Goal: Feedback & Contribution: Submit feedback/report problem

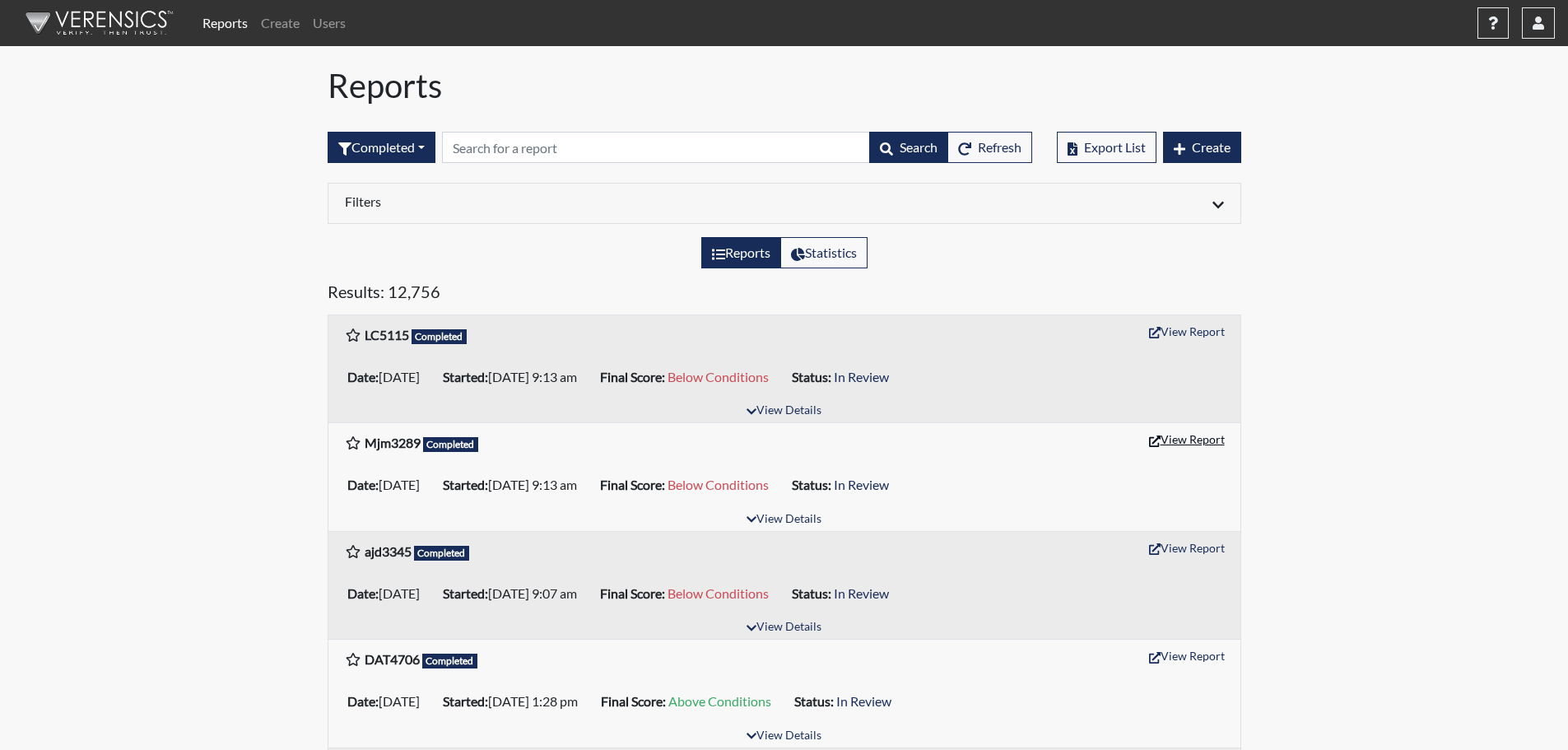
click at [1180, 437] on button "View Report" at bounding box center [1187, 439] width 91 height 25
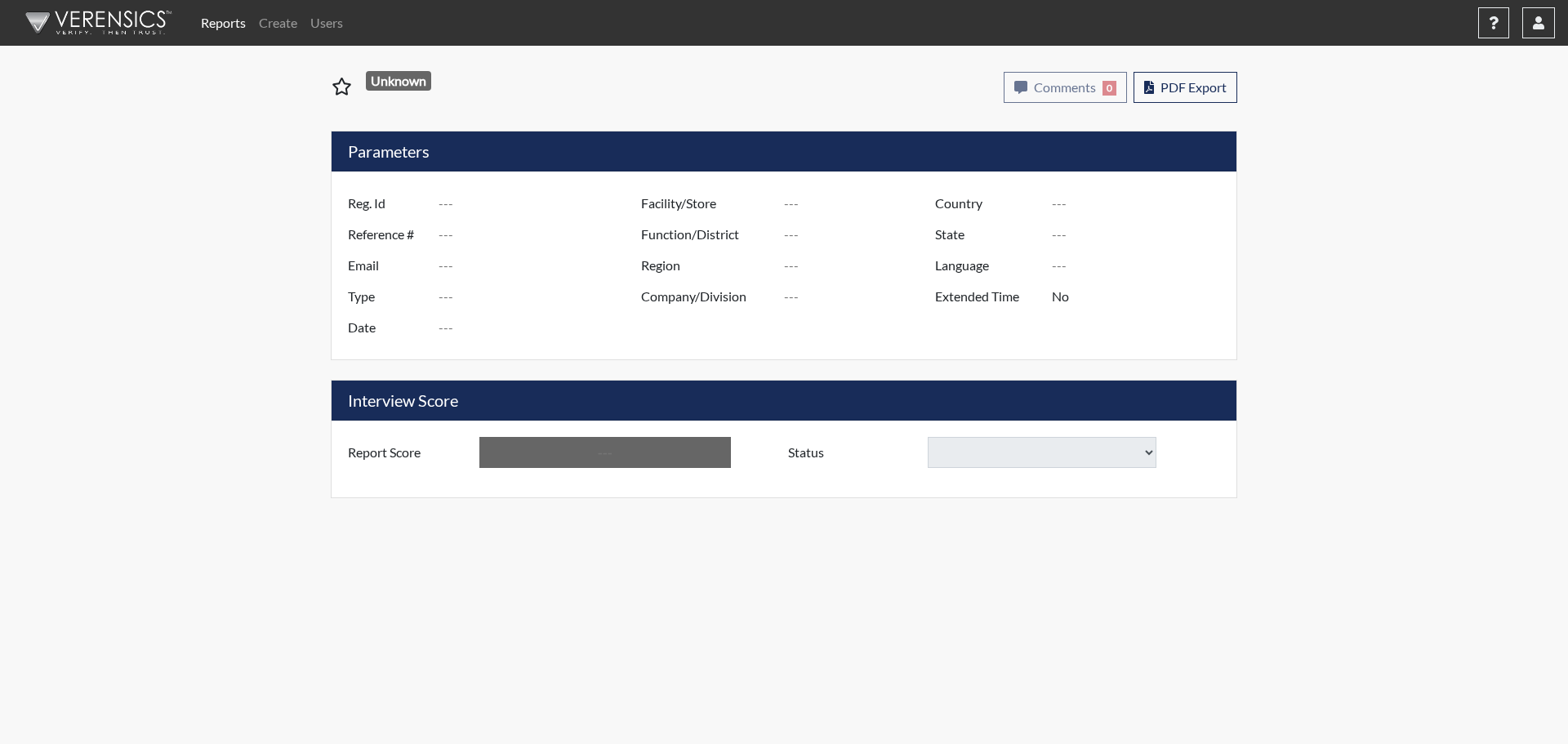
type input "Mjm3289"
type input "50770"
type input "---"
type input "Corrections Pre-Employment"
type input "[DATE]"
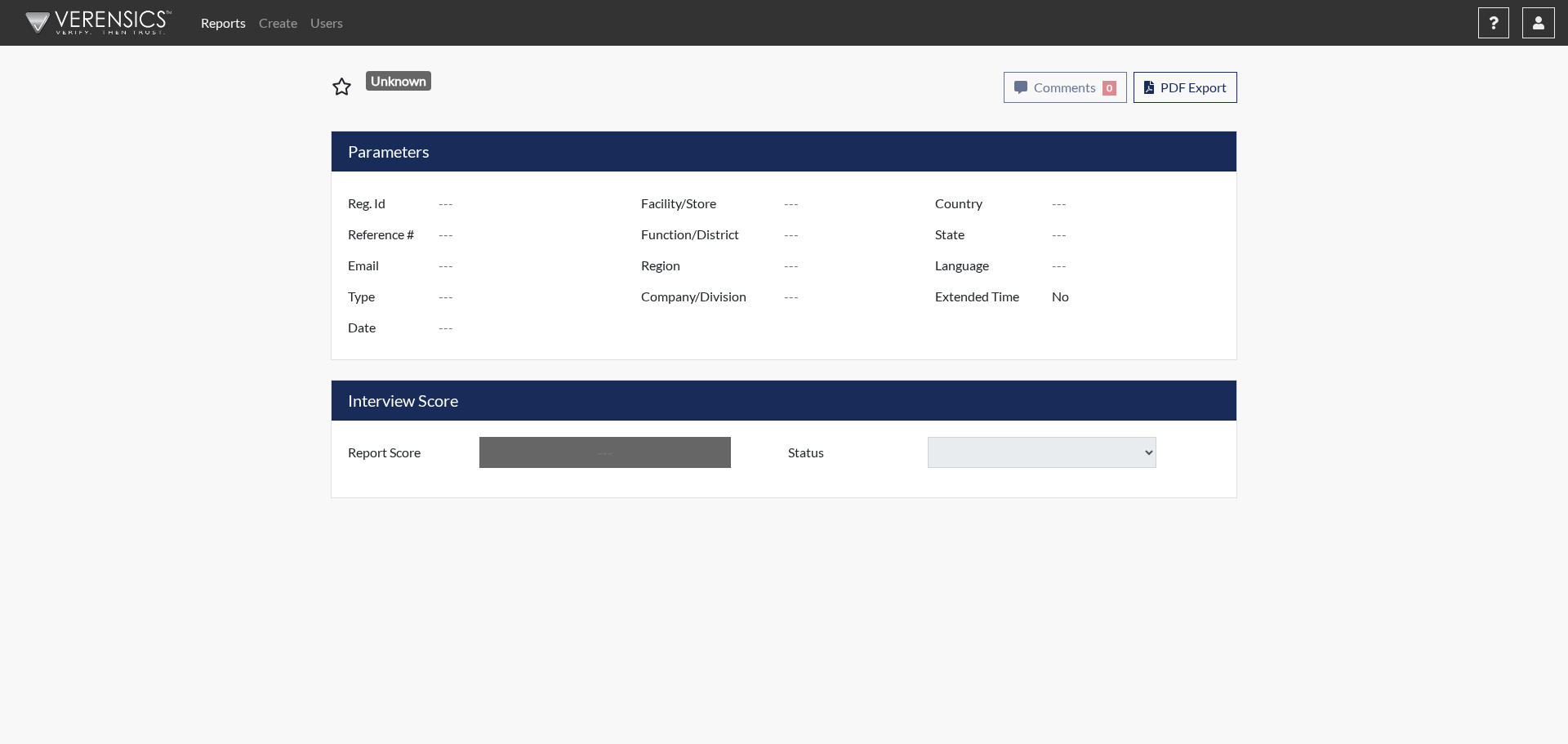
type input "Metro Re-Entry Facility"
type input "[GEOGRAPHIC_DATA]"
type input "[US_STATE]"
type input "English"
type input "Below Conditions"
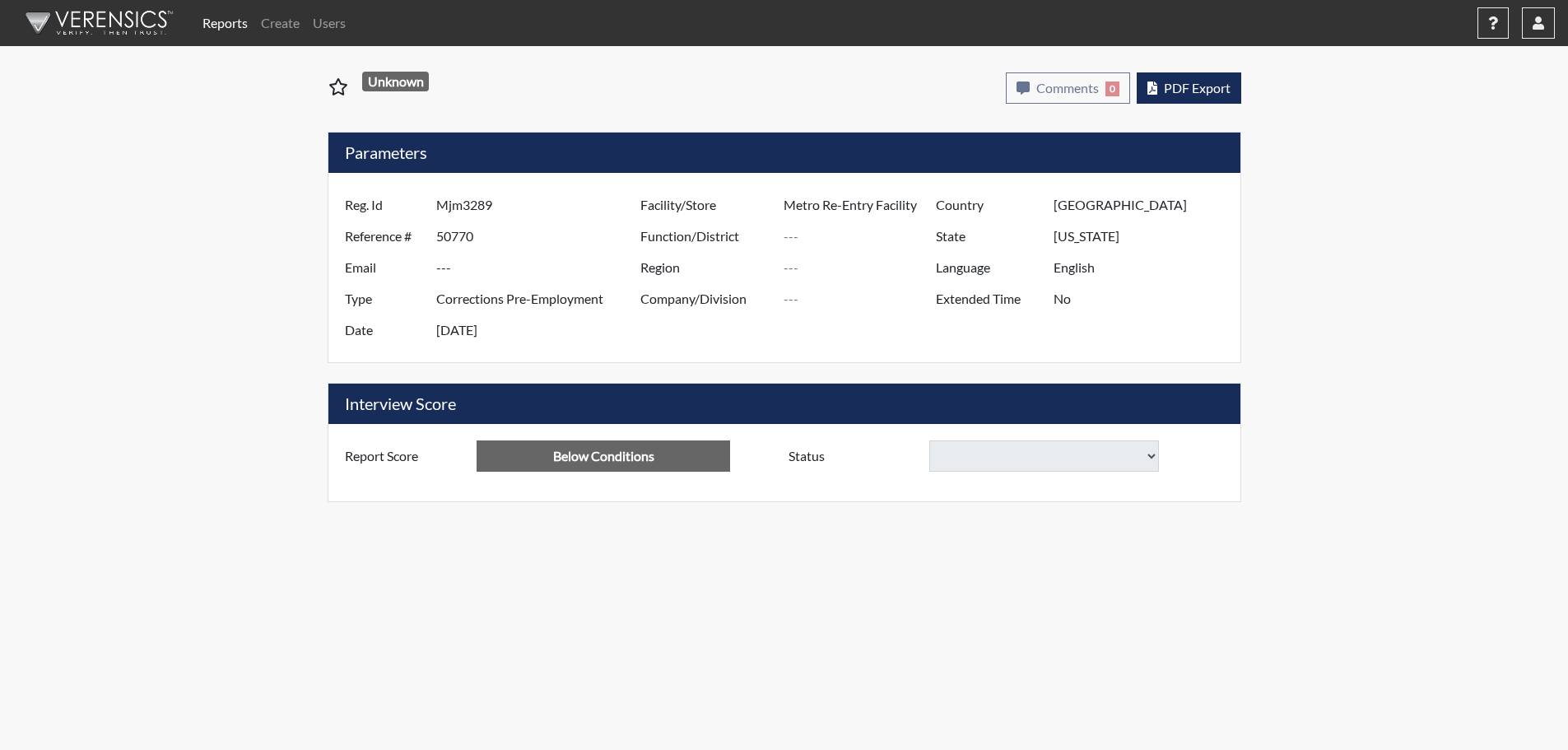
select select
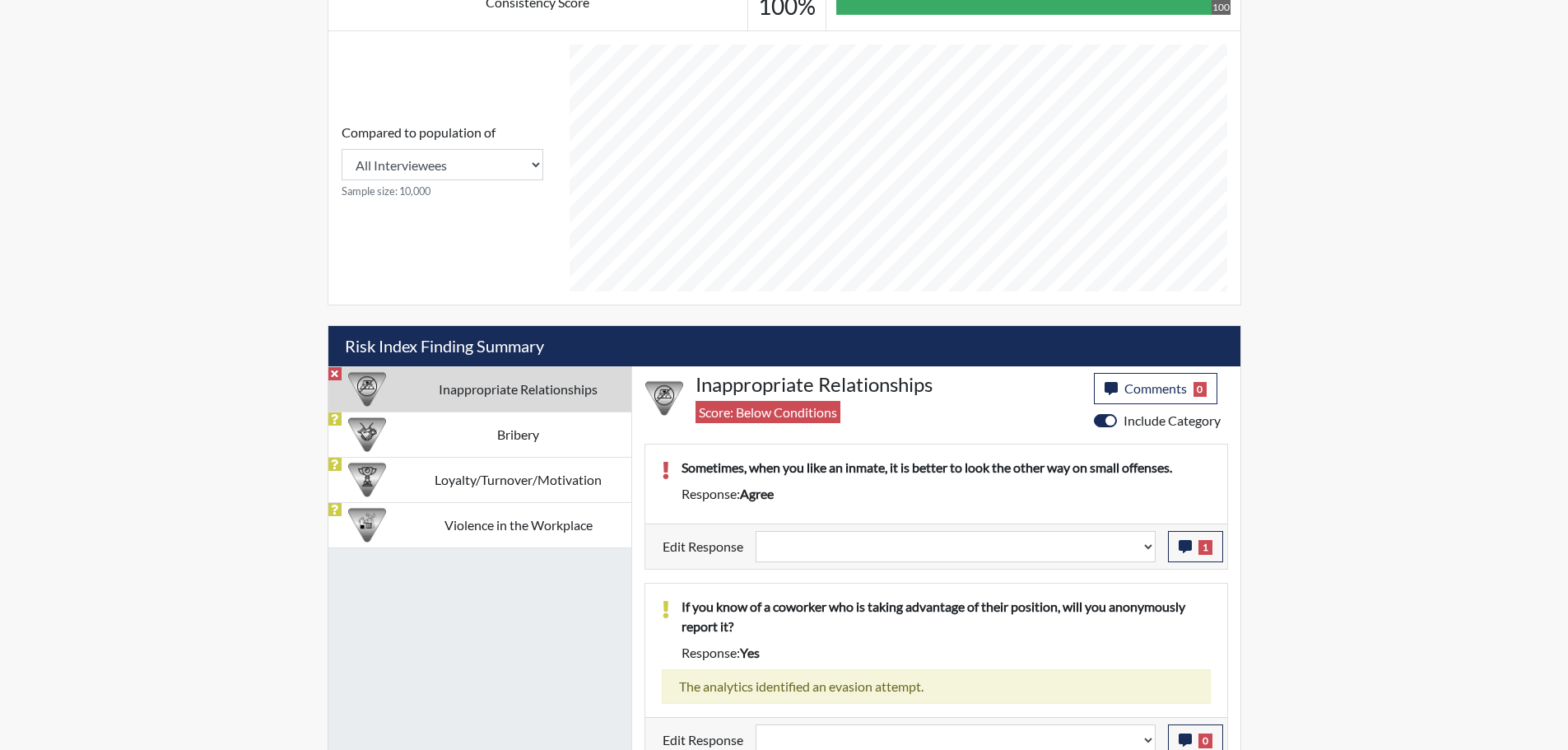
scroll to position [685, 0]
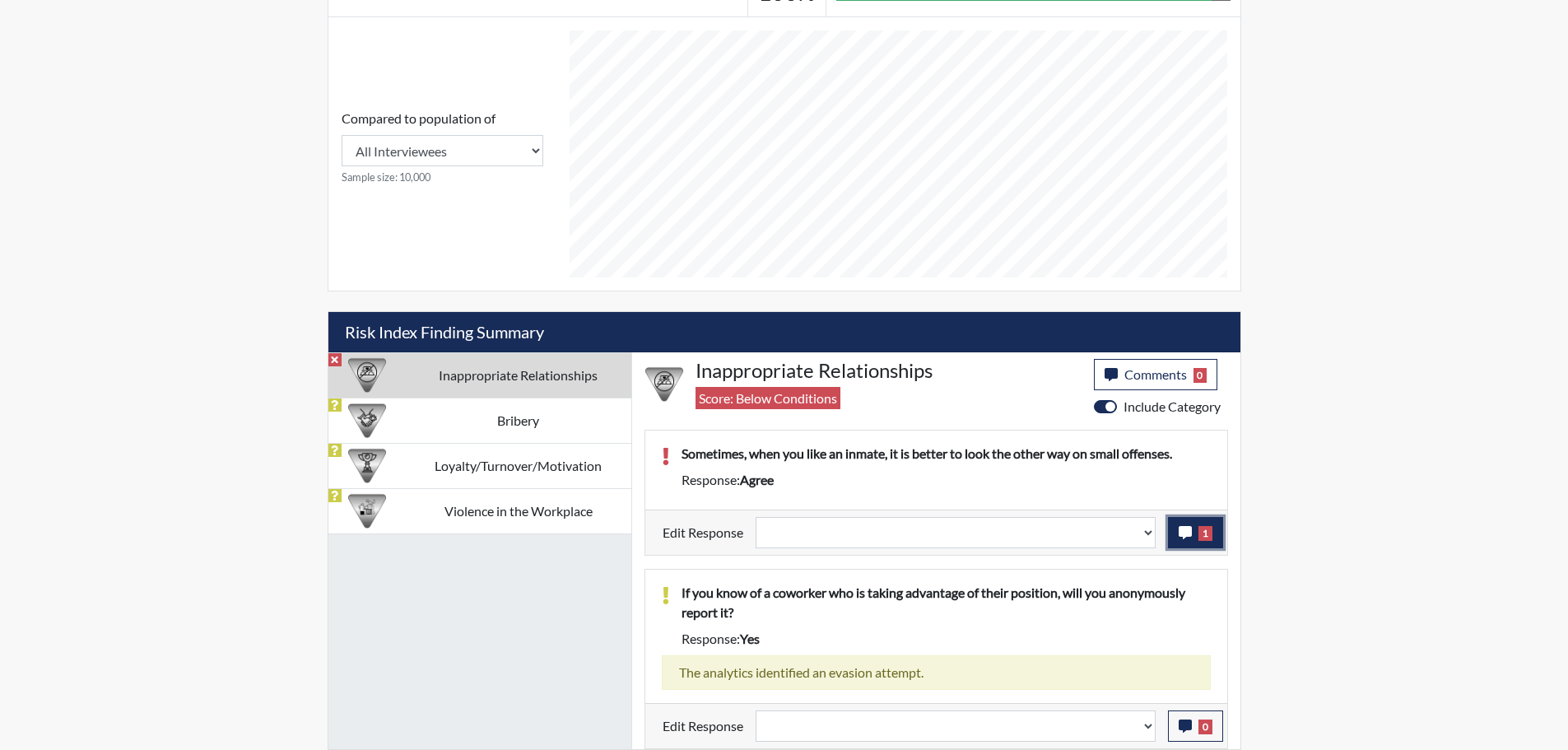
click at [1192, 531] on button "1" at bounding box center [1196, 533] width 55 height 31
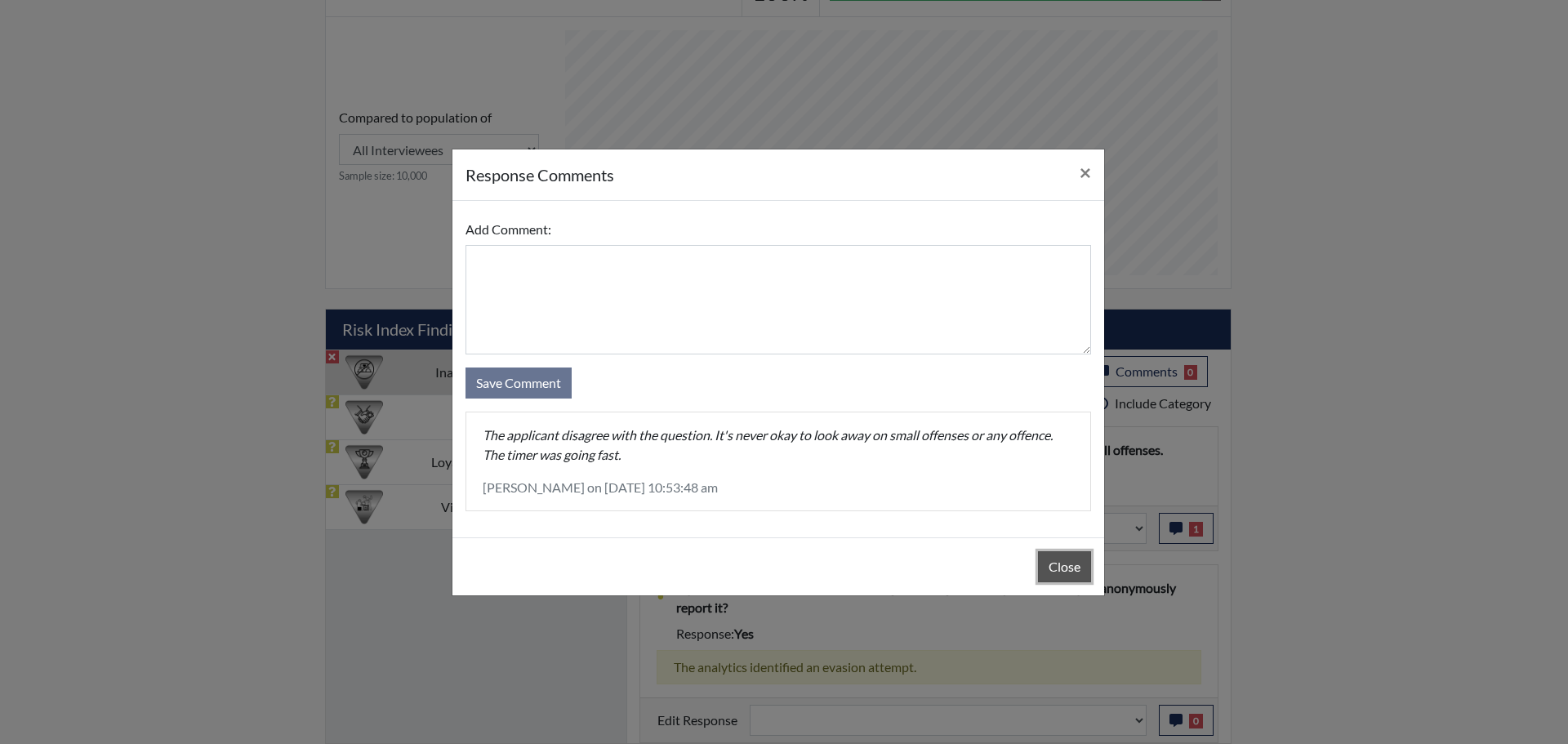
click at [1080, 571] on button "Close" at bounding box center [1064, 567] width 53 height 31
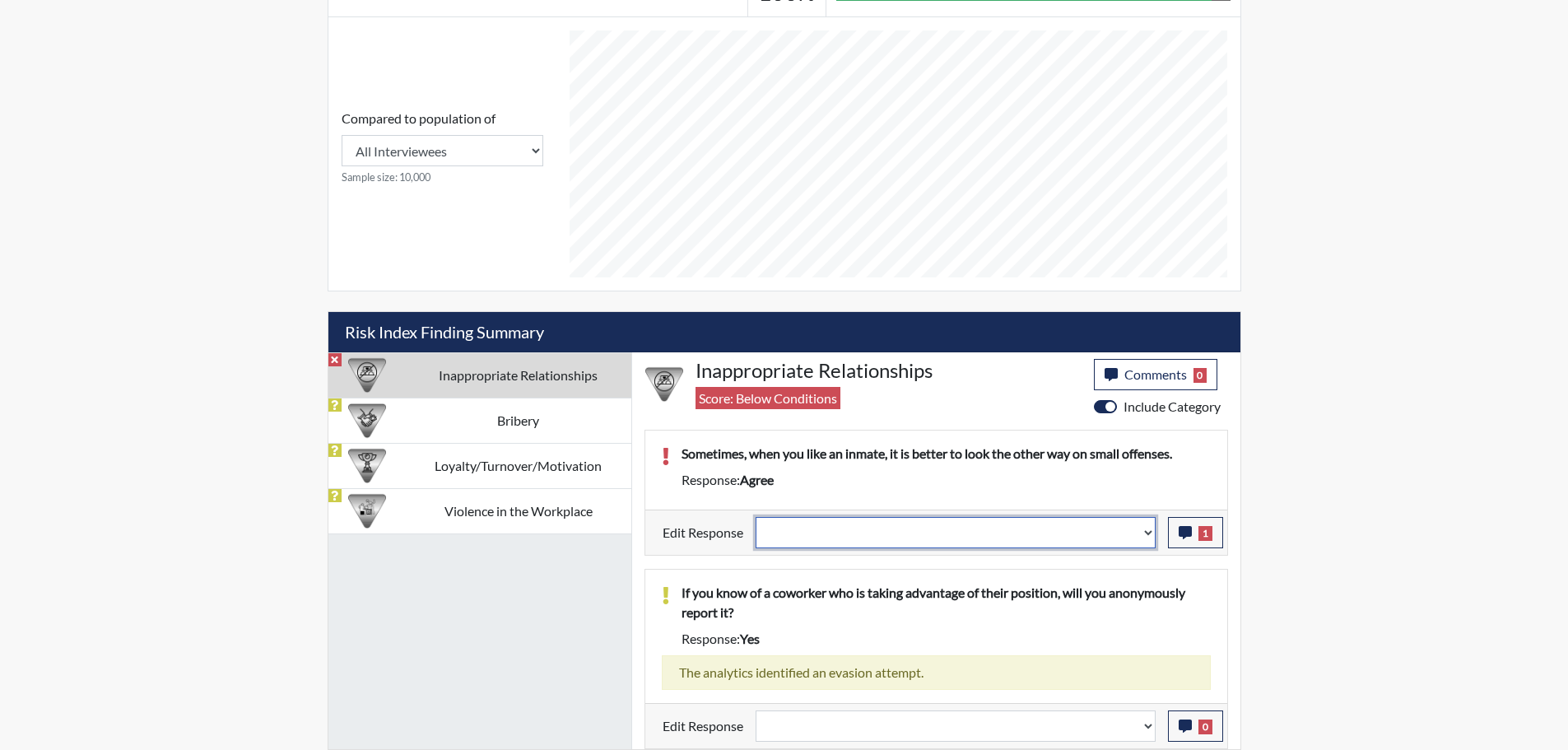
click at [1150, 533] on select "Question is not relevant. Results will be updated. Reasonable explanation provi…" at bounding box center [955, 533] width 400 height 31
select select "reasonable-explanation-provided"
click at [756, 517] on select "Question is not relevant. Results will be updated. Reasonable explanation provi…" at bounding box center [955, 533] width 400 height 31
select select
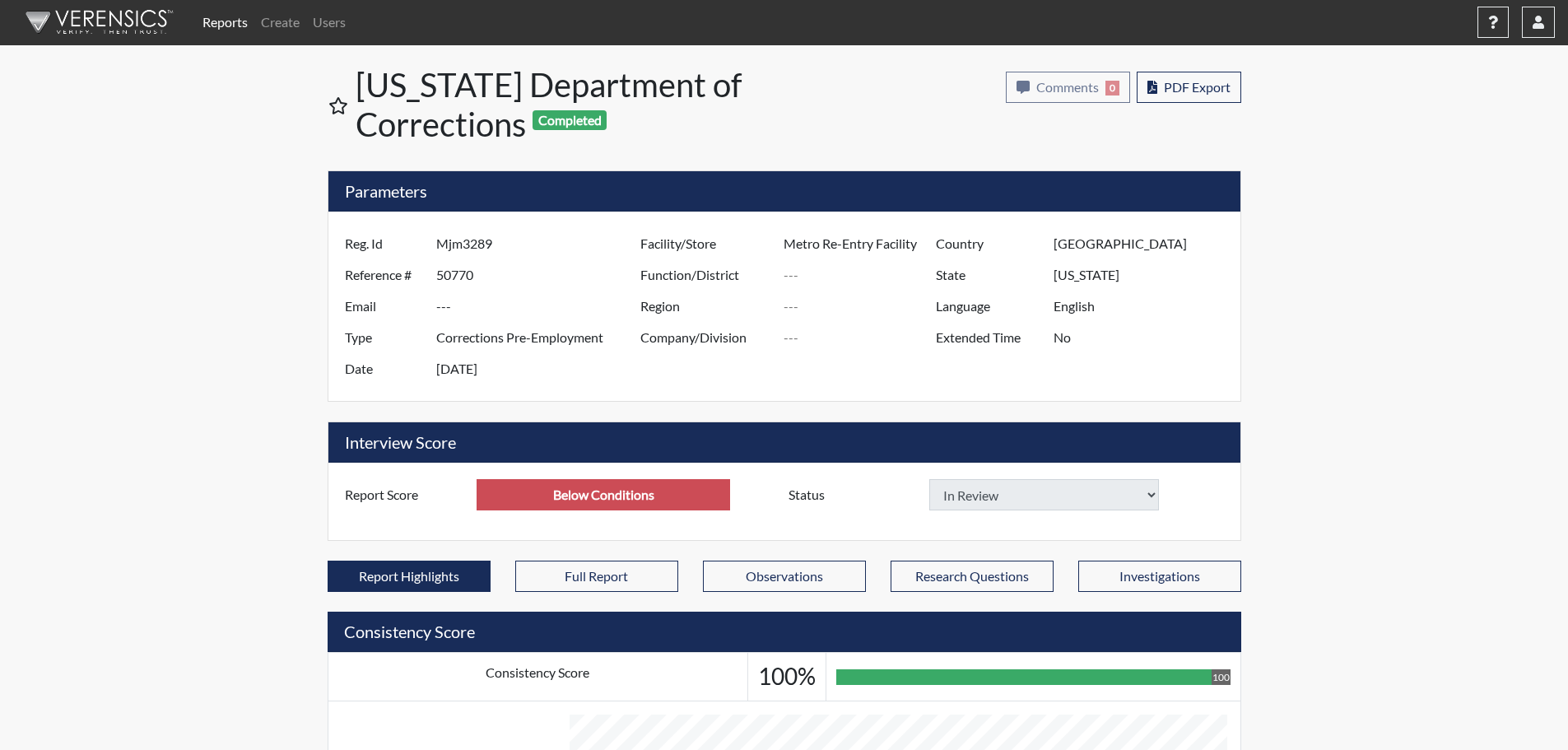
scroll to position [0, 0]
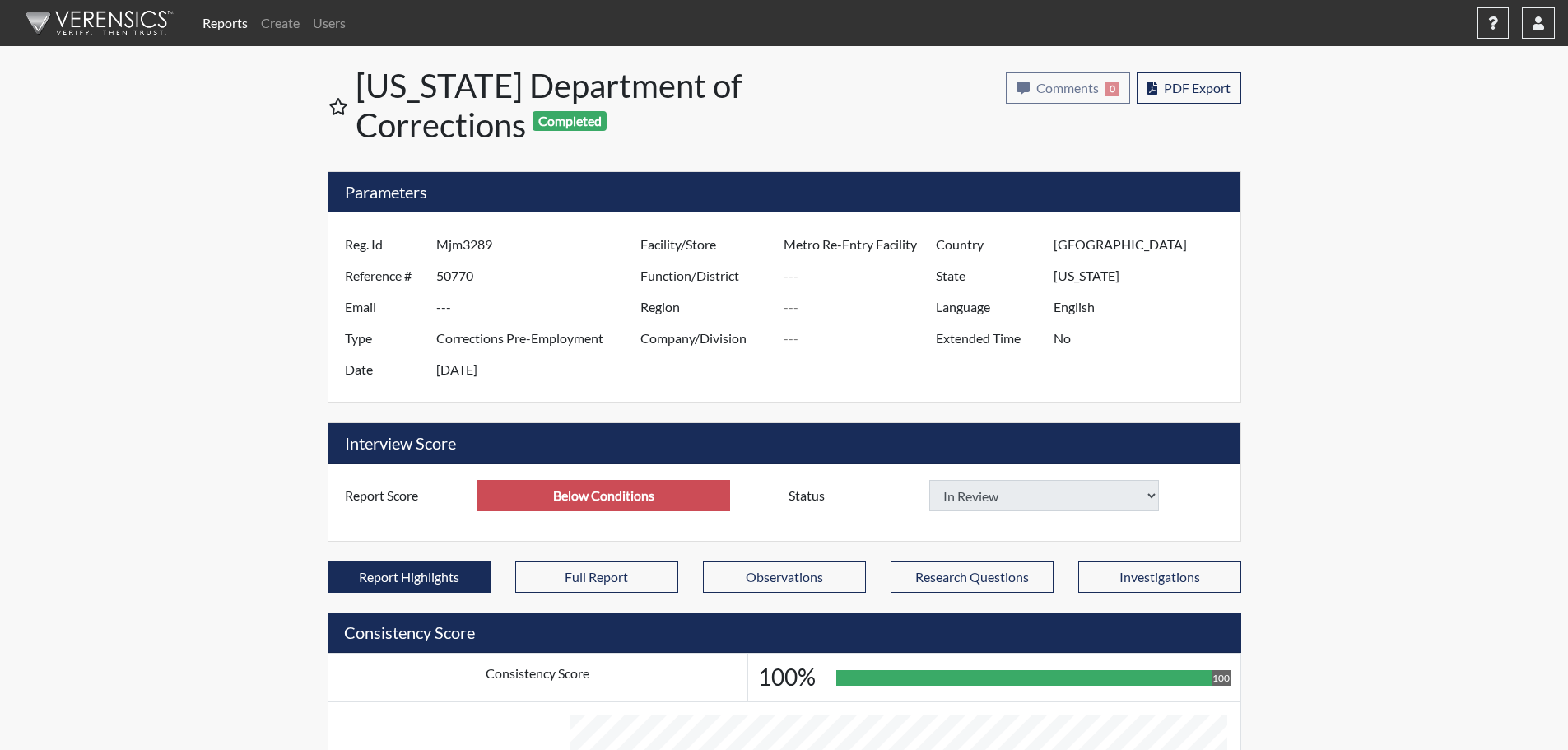
type input "Above Conditions"
select select
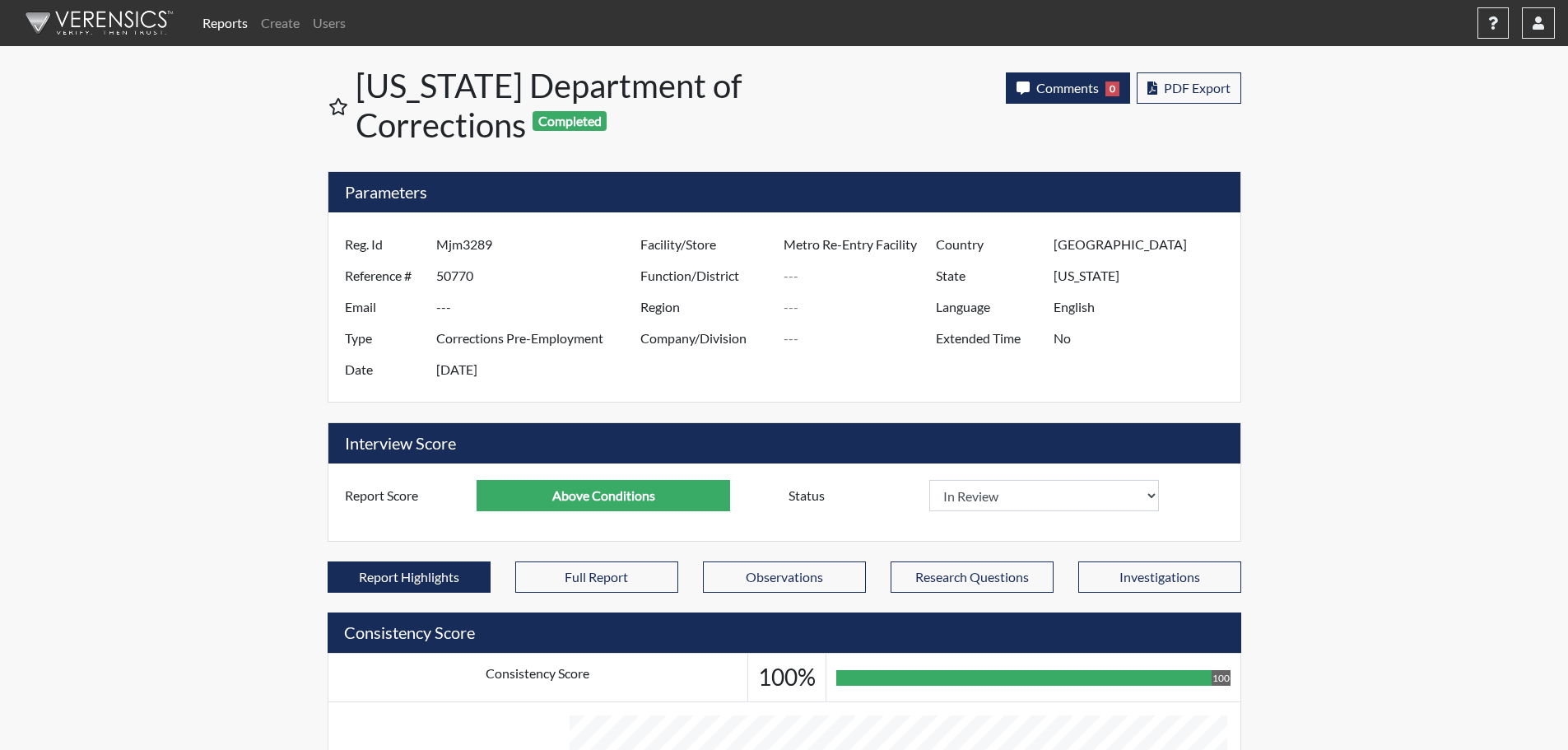
scroll to position [273, 684]
click at [1078, 87] on span "Comments" at bounding box center [1067, 88] width 63 height 15
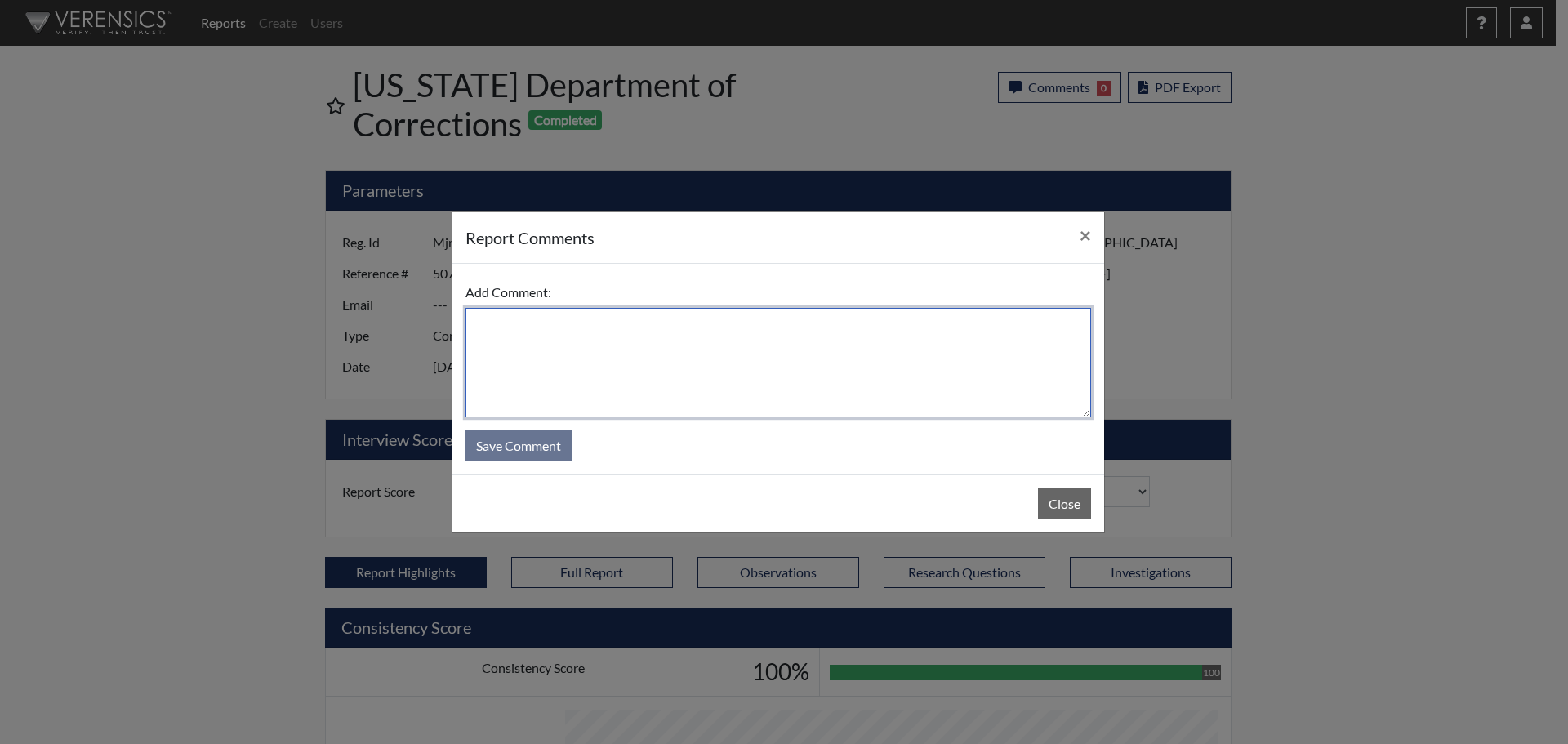
click at [766, 394] on textarea at bounding box center [777, 363] width 625 height 109
type textarea "SL 8/14/25"
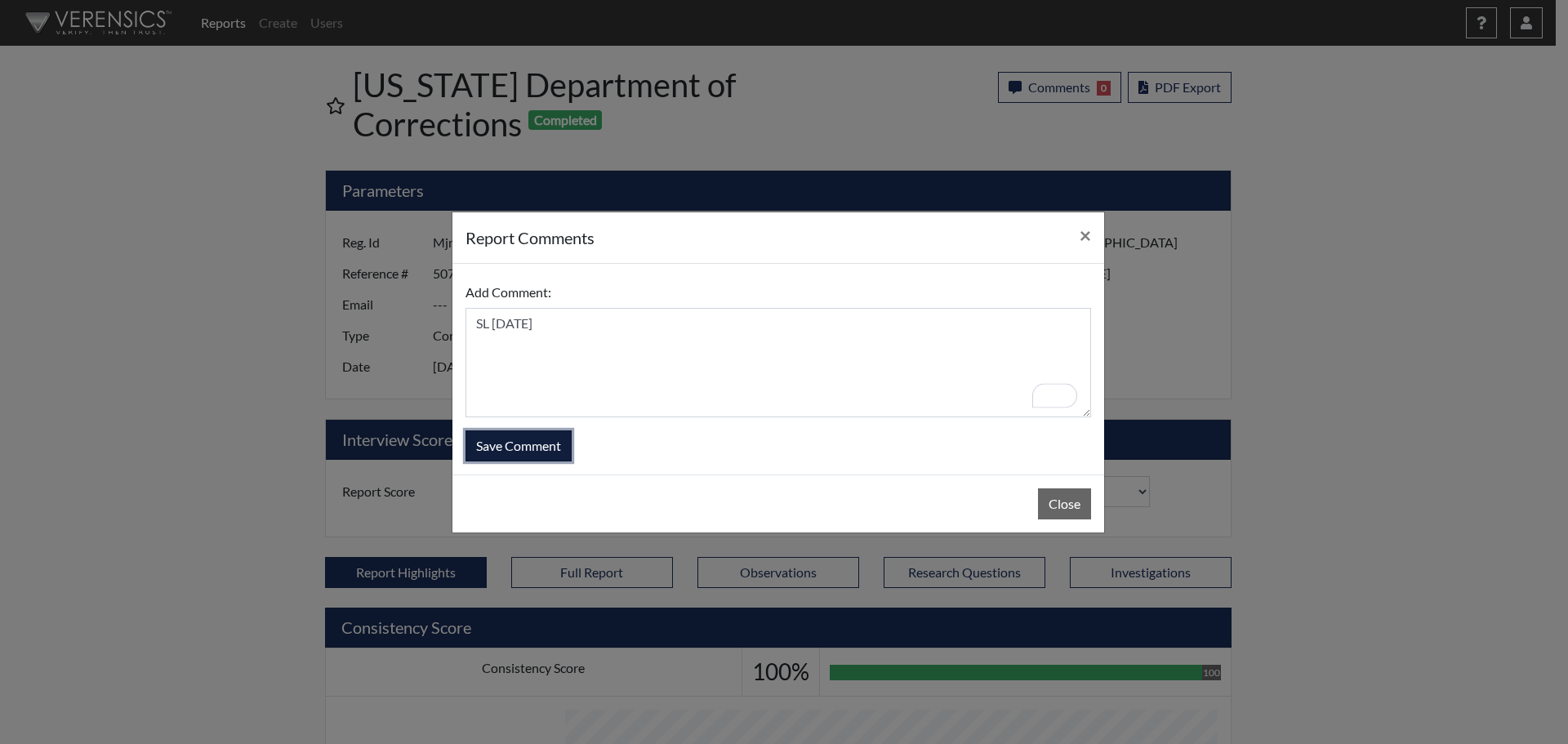
click at [534, 448] on button "Save Comment" at bounding box center [518, 446] width 106 height 31
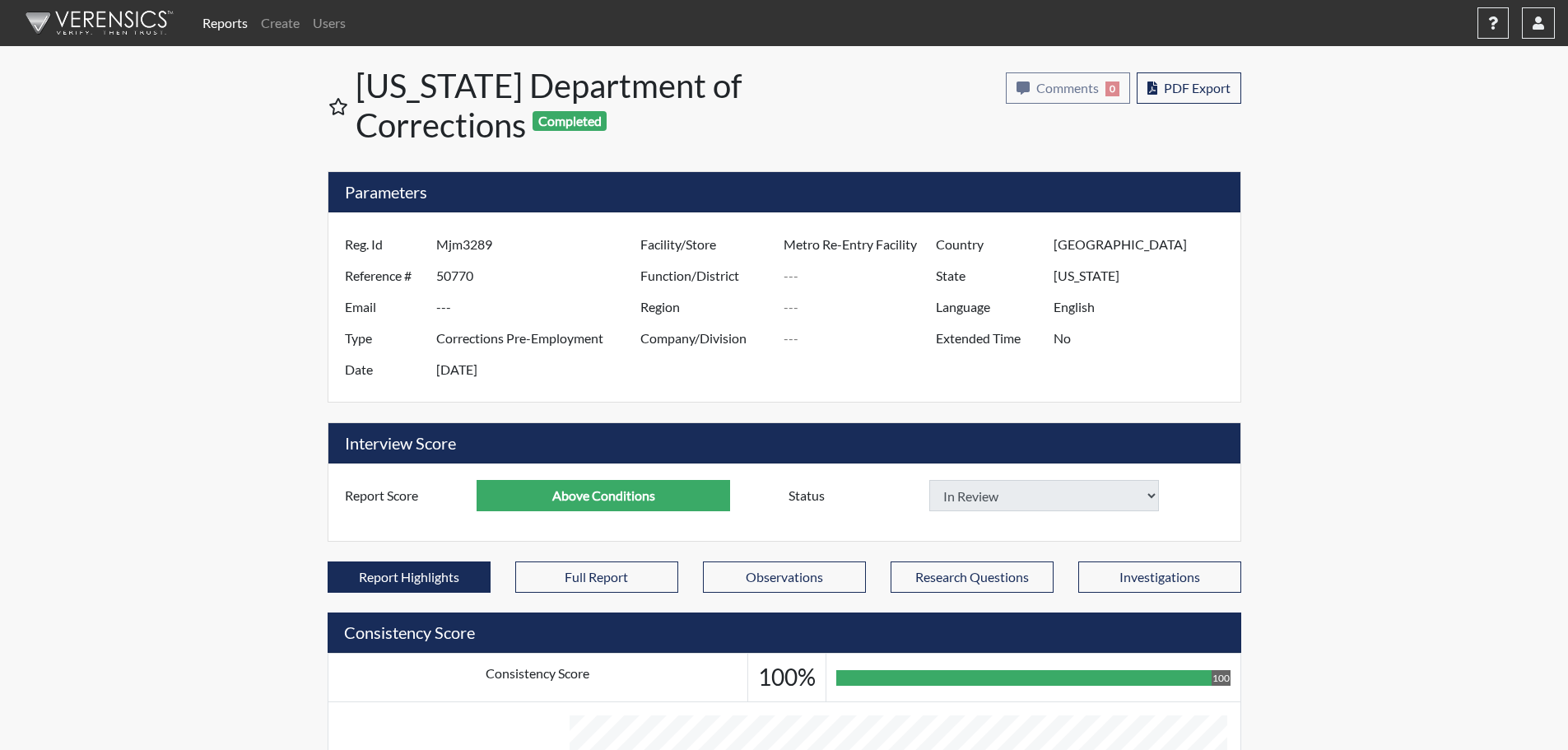
select select
